Goal: Check status: Check status

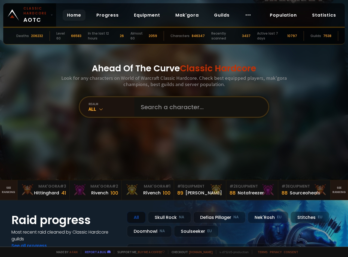
click at [164, 107] on input "text" at bounding box center [200, 107] width 124 height 20
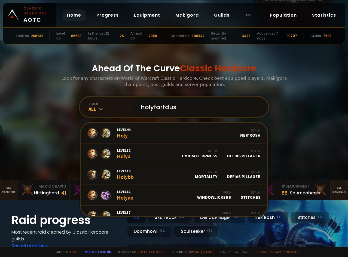
type input "holyfartdust"
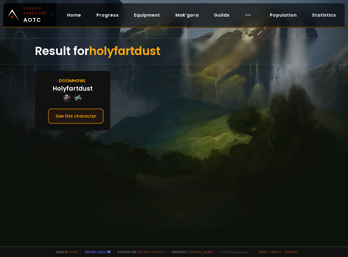
click at [74, 120] on button "See this character" at bounding box center [76, 116] width 56 height 16
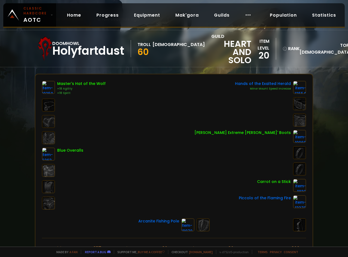
scroll to position [27, 0]
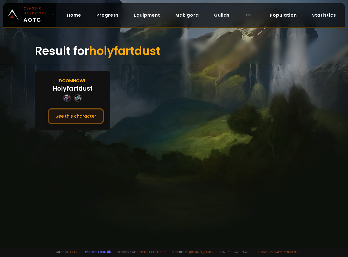
click at [94, 117] on button "See this character" at bounding box center [76, 116] width 56 height 16
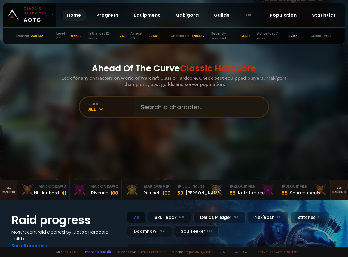
drag, startPoint x: 181, startPoint y: 96, endPoint x: 176, endPoint y: 100, distance: 6.1
click at [181, 96] on div "Ahead Of The Curve Classic Hardcore Look for any characters on World of Warcraf…" at bounding box center [174, 90] width 328 height 180
click at [177, 115] on input "text" at bounding box center [200, 107] width 124 height 20
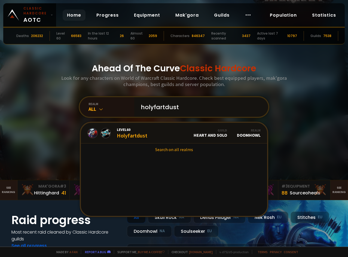
type input "holyfartdust"
click at [168, 134] on link "Level 60 Holyfartdust Guild Heart and Solo Realm Doomhowl" at bounding box center [174, 133] width 186 height 21
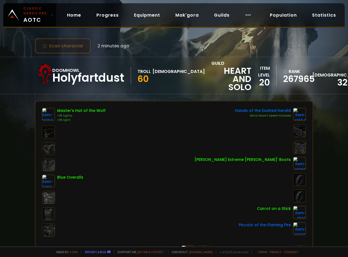
click at [63, 40] on button "Scan character" at bounding box center [63, 46] width 56 height 16
click at [64, 44] on button "Scan character" at bounding box center [63, 46] width 56 height 16
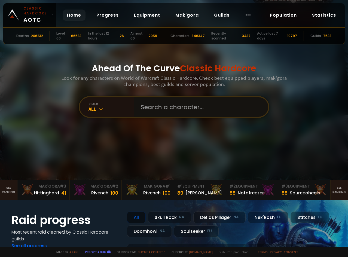
click at [166, 111] on input "text" at bounding box center [200, 107] width 124 height 20
click at [171, 105] on input "text" at bounding box center [200, 107] width 124 height 20
type input "holyfartdust"
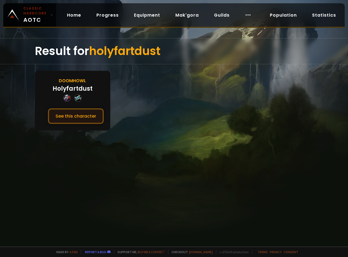
click at [84, 113] on button "See this character" at bounding box center [76, 116] width 56 height 16
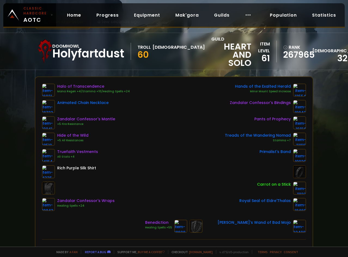
scroll to position [27, 0]
